Goal: Task Accomplishment & Management: Use online tool/utility

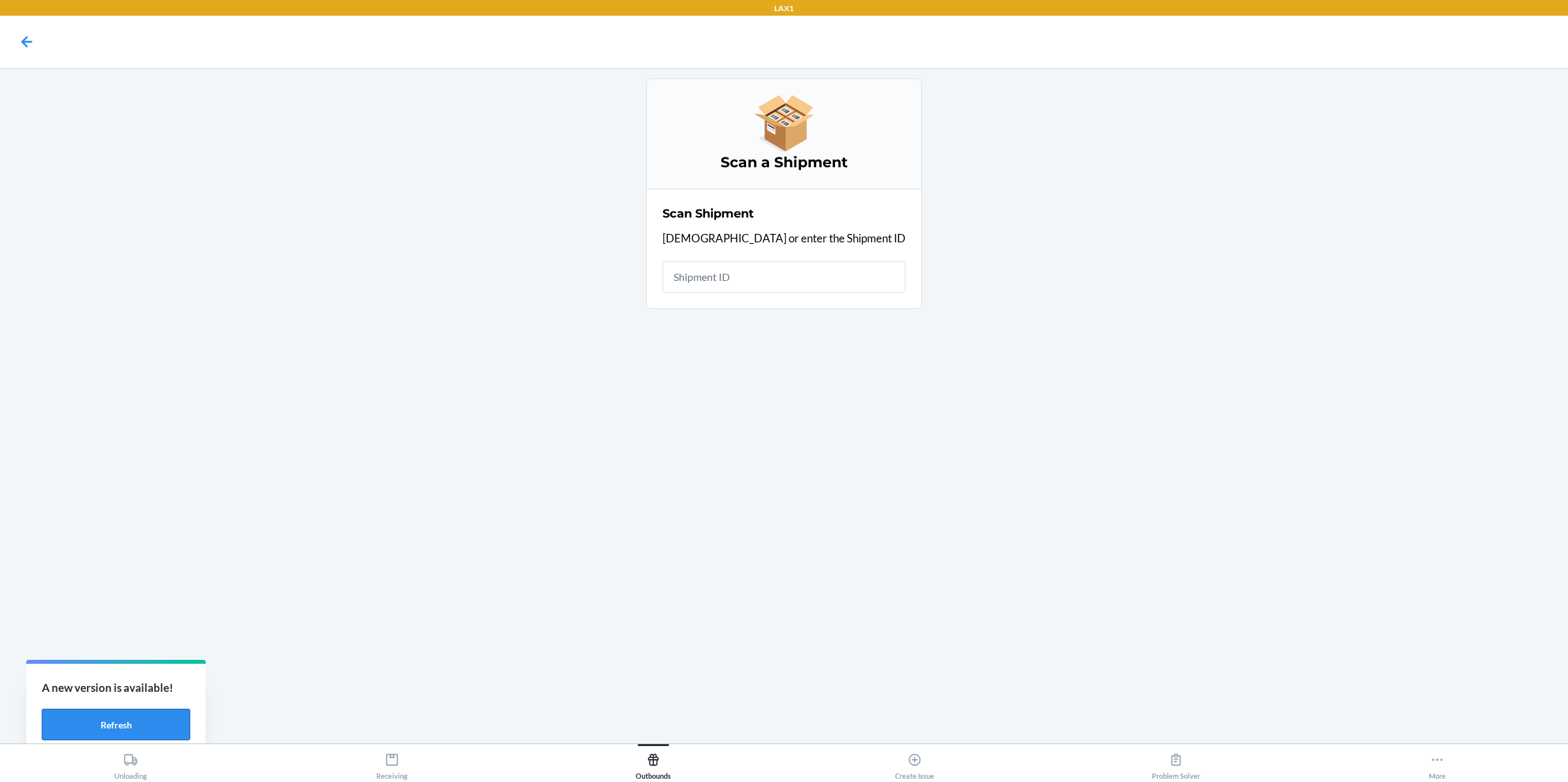
click at [127, 727] on button "Refresh" at bounding box center [116, 724] width 148 height 31
click at [144, 715] on button "Refresh" at bounding box center [116, 724] width 148 height 31
click at [647, 759] on icon at bounding box center [654, 760] width 14 height 14
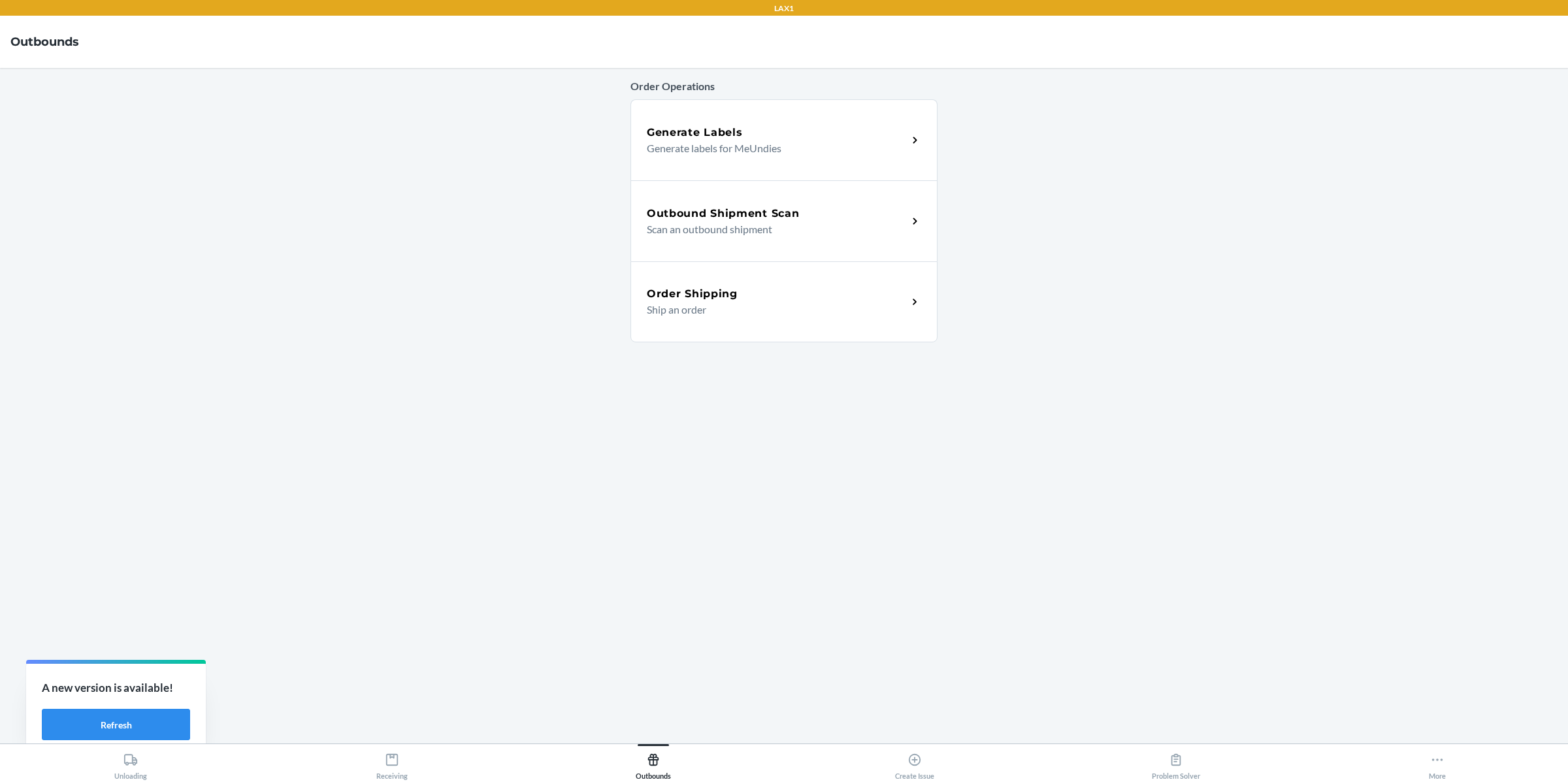
click at [762, 212] on h5 "Outbound Shipment Scan" at bounding box center [722, 214] width 152 height 16
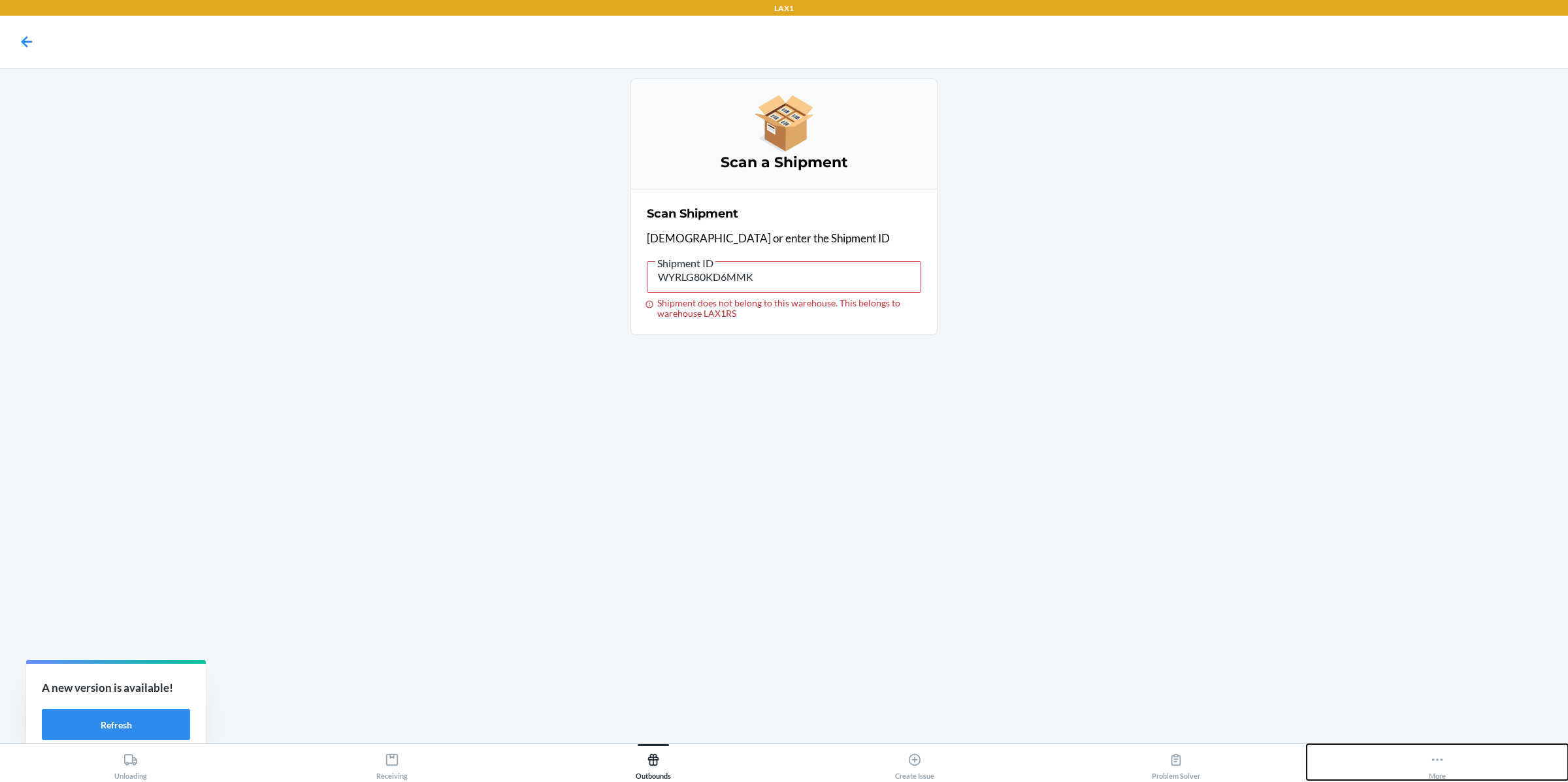
click at [1443, 757] on icon at bounding box center [1437, 760] width 14 height 14
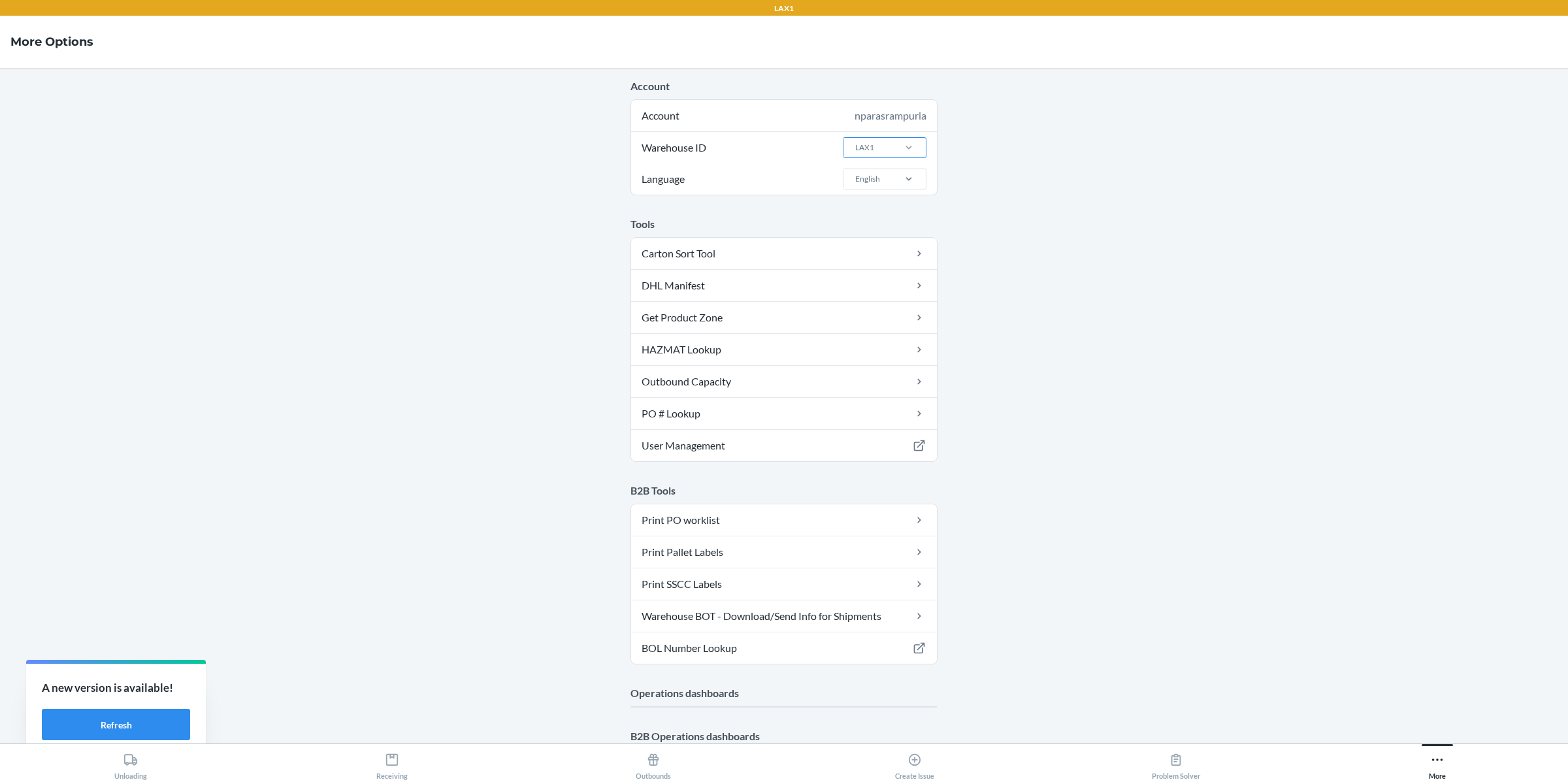
click at [894, 144] on div at bounding box center [909, 148] width 34 height 13
click at [855, 144] on input "Warehouse ID LAX1" at bounding box center [855, 148] width 1 height 12
type input "LAX1R"
click at [870, 172] on div "LAX1RS" at bounding box center [888, 176] width 70 height 25
click at [870, 154] on input "LAX1R" at bounding box center [867, 148] width 25 height 12
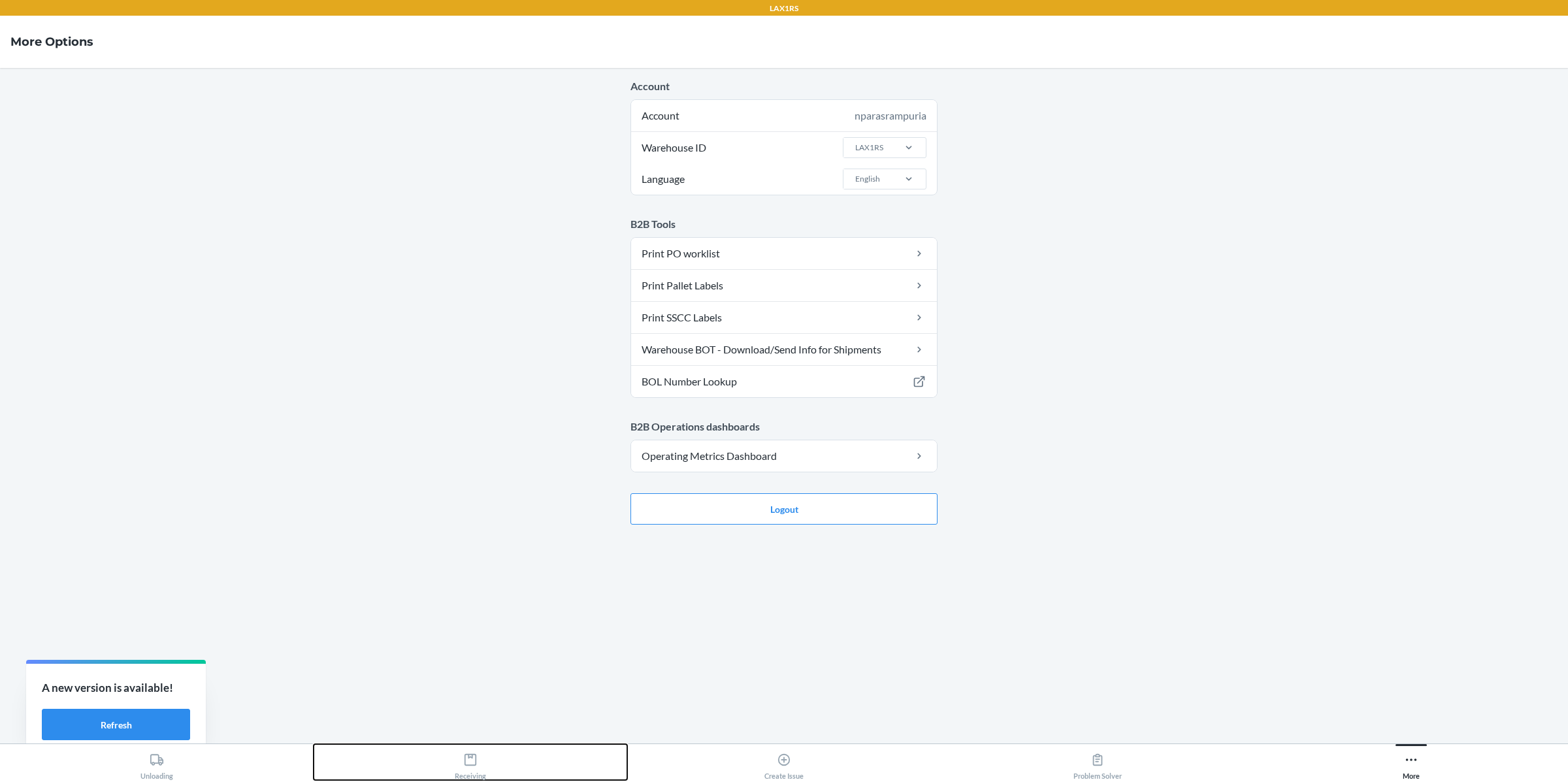
click at [458, 753] on div "Receiving" at bounding box center [470, 763] width 31 height 33
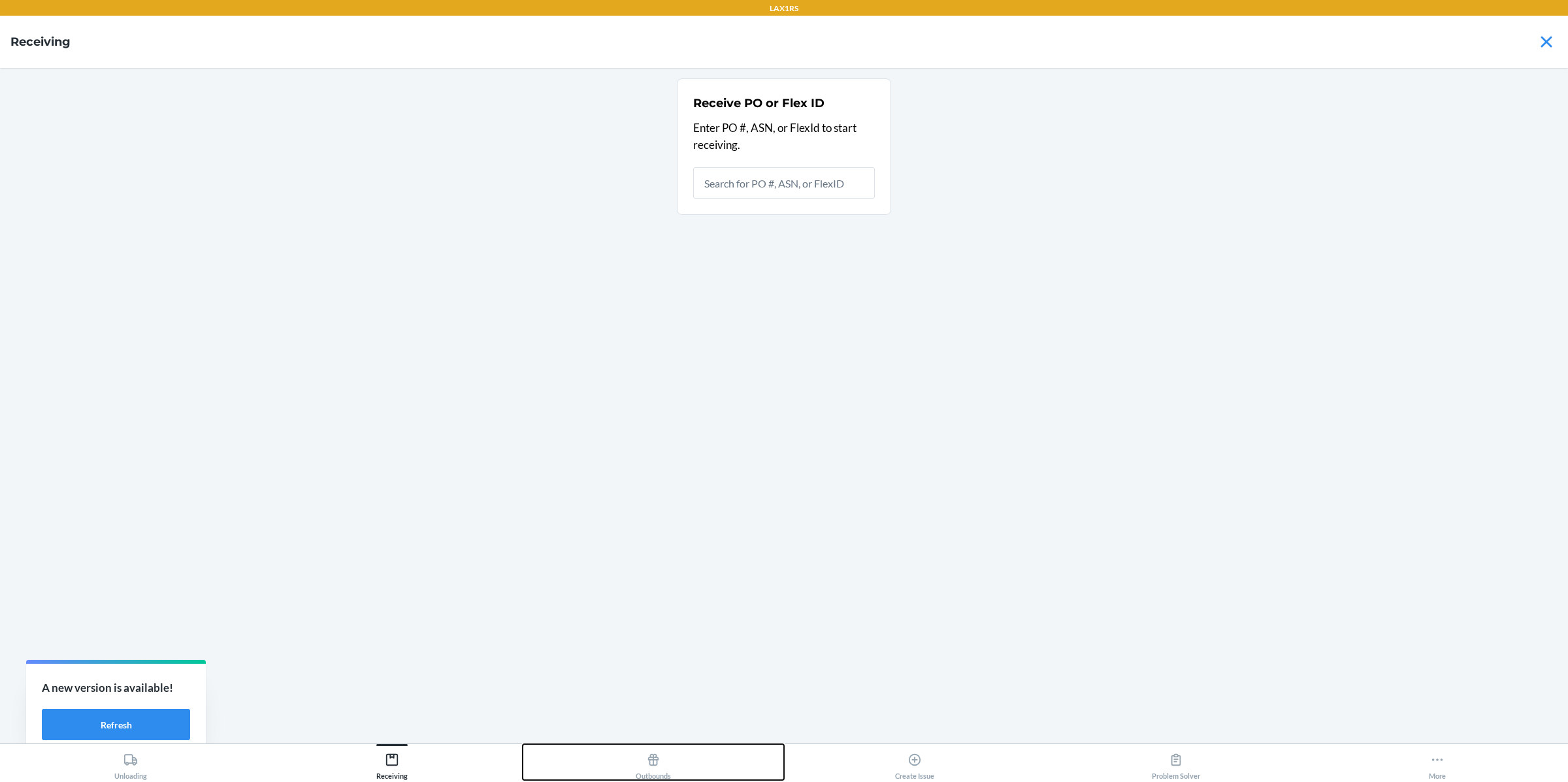
click at [633, 756] on button "Outbounds" at bounding box center [653, 762] width 261 height 36
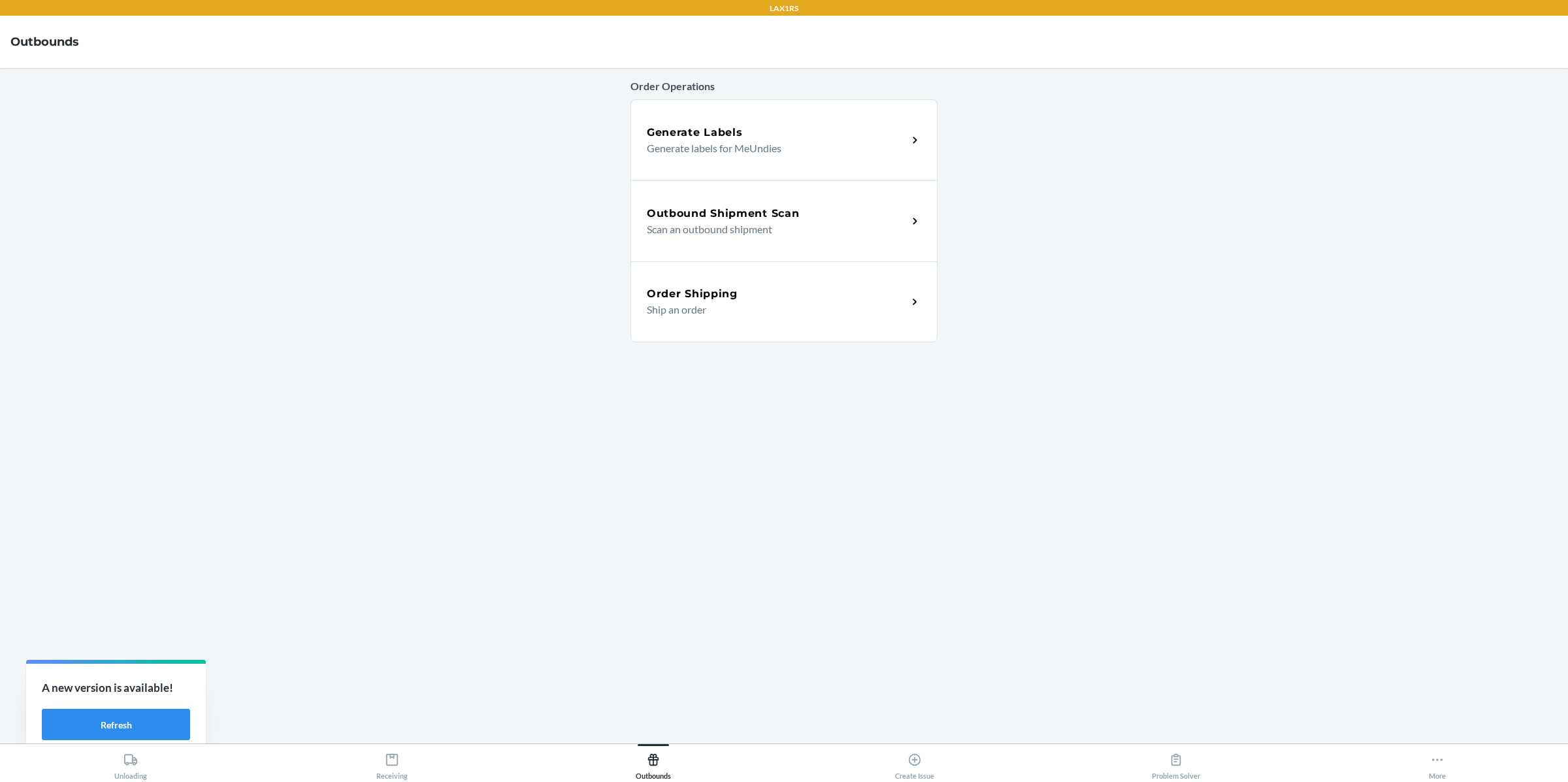
click at [746, 237] on p "Scan an outbound shipment" at bounding box center [772, 230] width 250 height 16
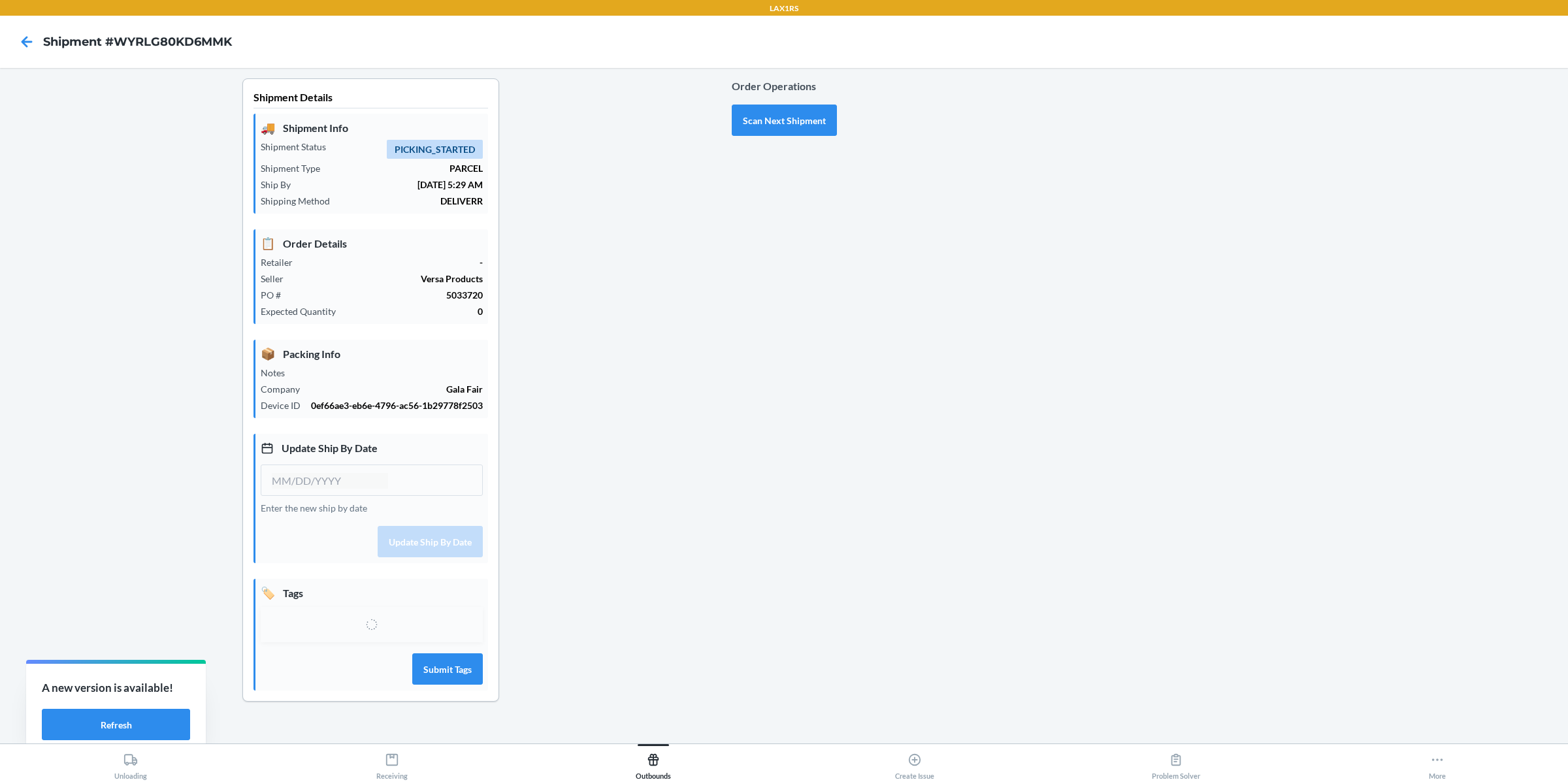
type input "[DATE]"
